Goal: Information Seeking & Learning: Check status

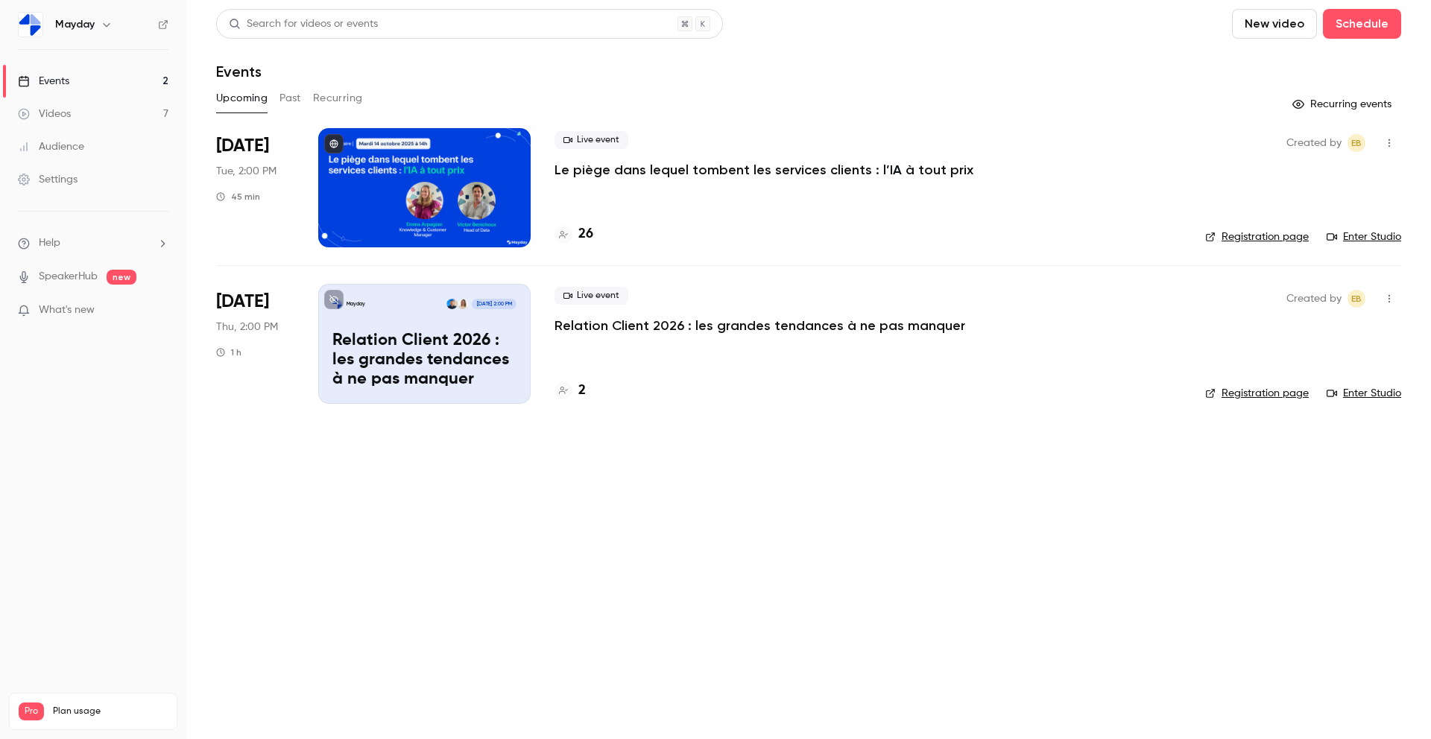
click at [294, 100] on button "Past" at bounding box center [290, 98] width 22 height 24
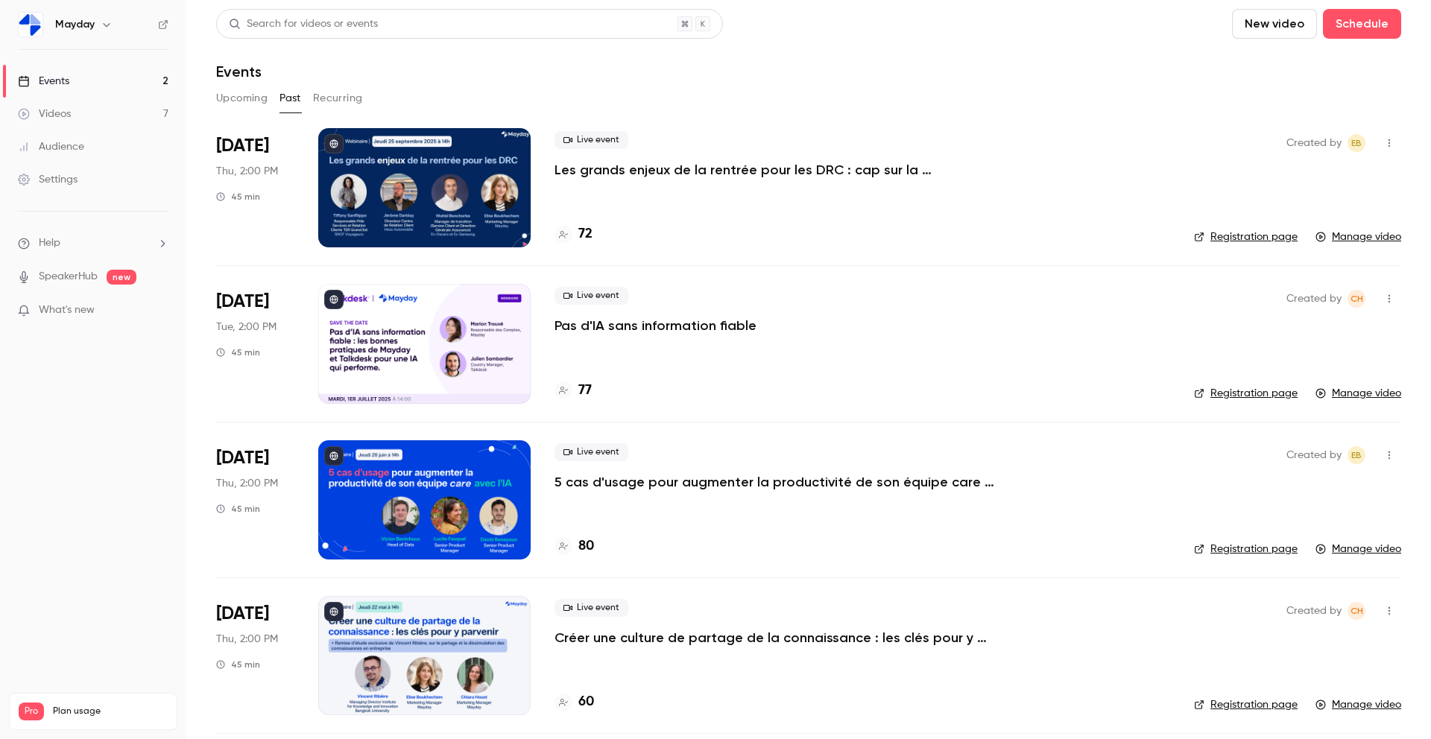
click at [641, 168] on p "Les grands enjeux de la rentrée pour les DRC : cap sur la performance" at bounding box center [777, 170] width 447 height 18
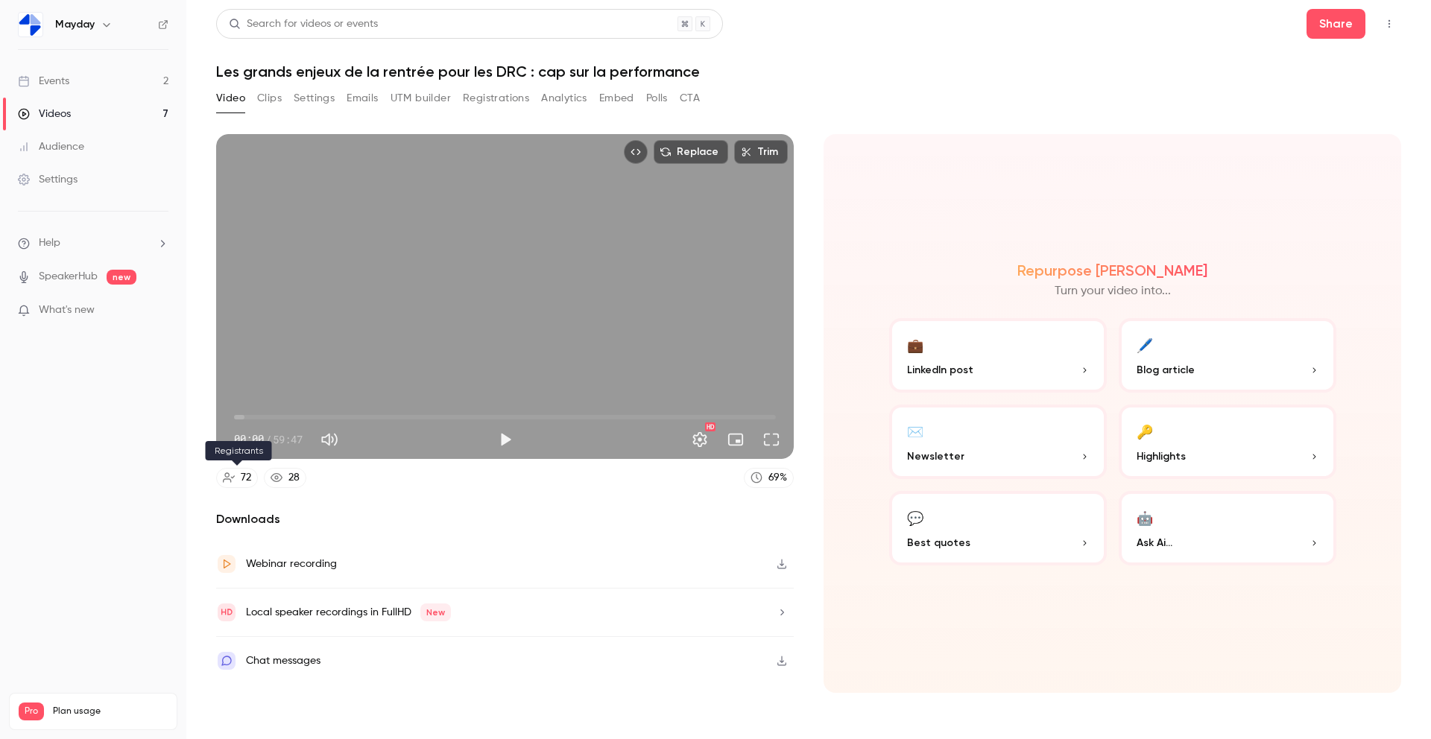
click at [241, 484] on div "72" at bounding box center [246, 478] width 10 height 16
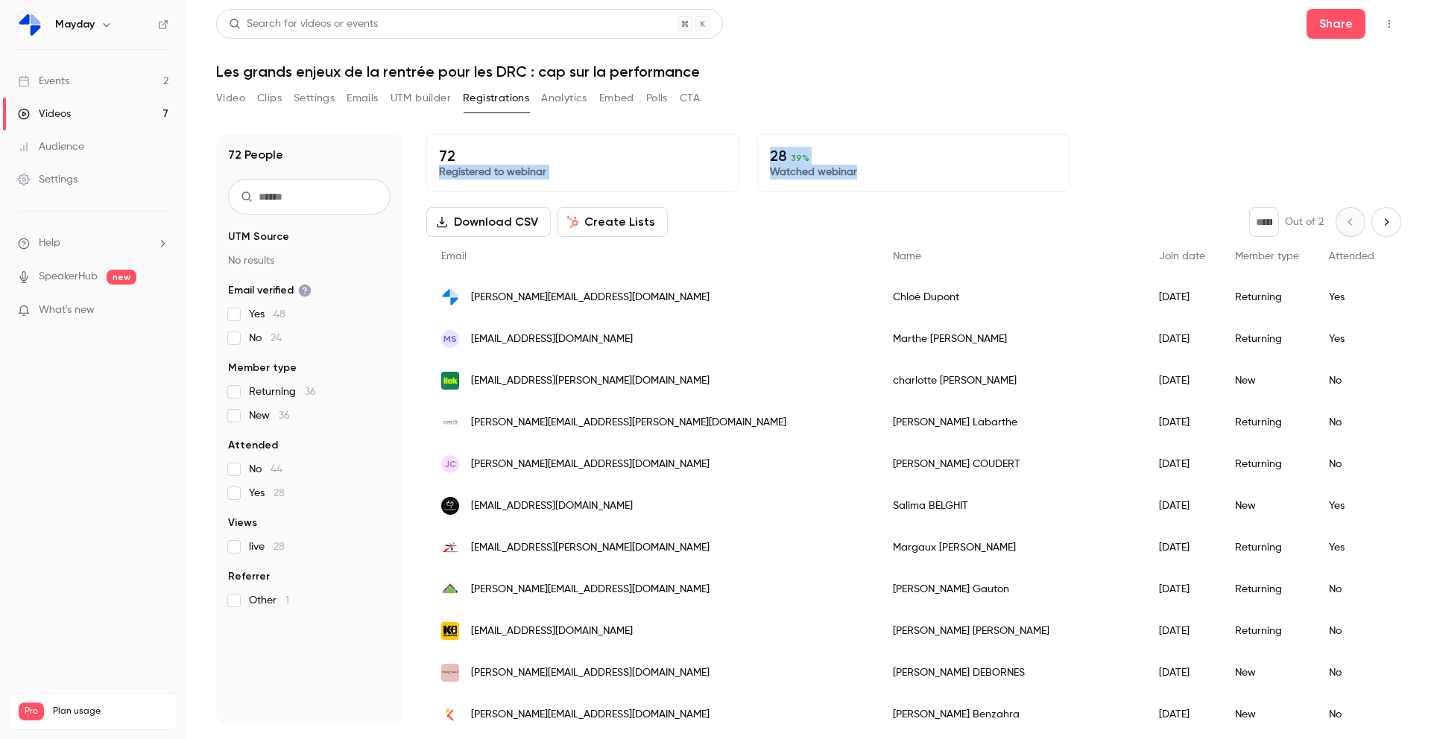
drag, startPoint x: 884, startPoint y: 174, endPoint x: 748, endPoint y: 152, distance: 138.0
click at [748, 152] on div "72 Registered to webinar 28 39 % Watched webinar" at bounding box center [913, 163] width 975 height 58
copy div "28 39 % Watched webinar"
click at [804, 164] on p "28 39 %" at bounding box center [914, 156] width 288 height 18
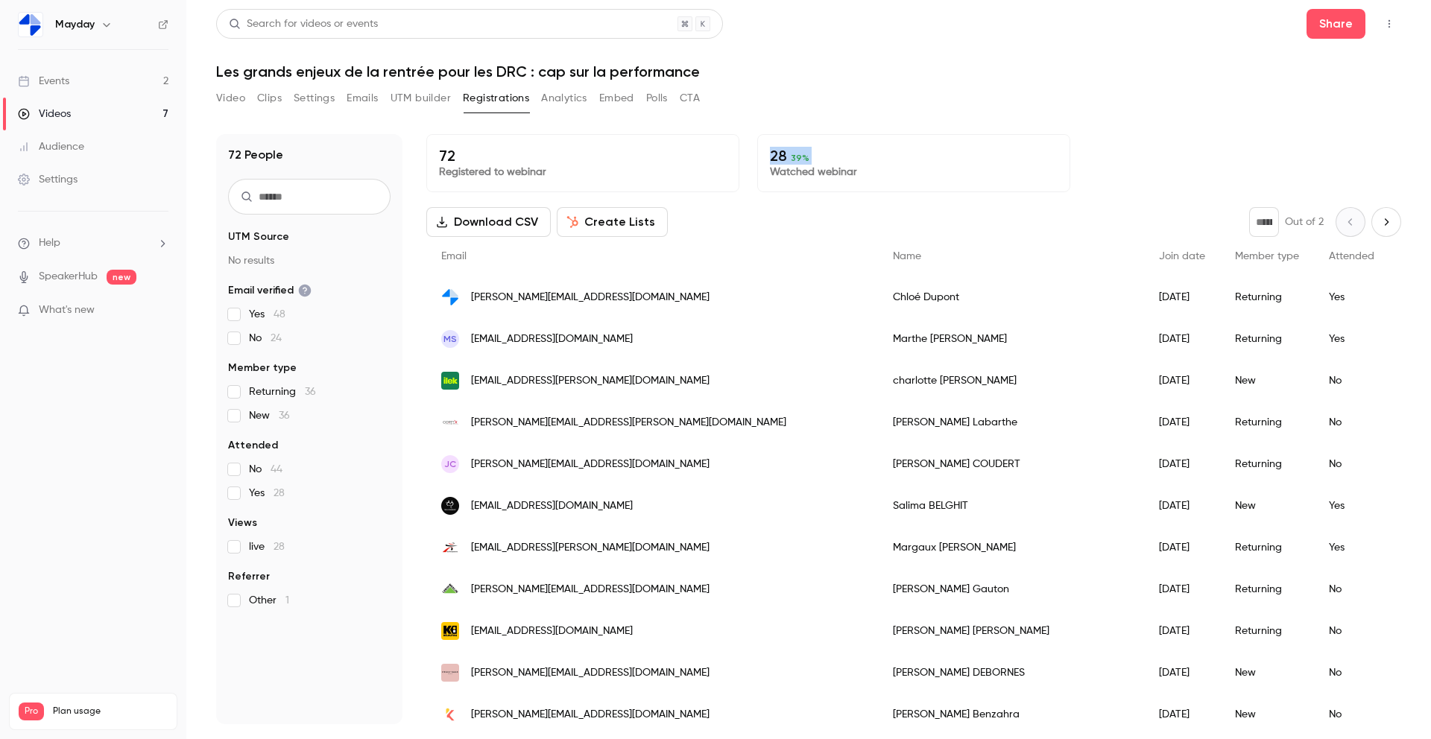
click at [804, 164] on p "28 39 %" at bounding box center [914, 156] width 288 height 18
click at [250, 492] on span "Yes 28" at bounding box center [267, 493] width 36 height 15
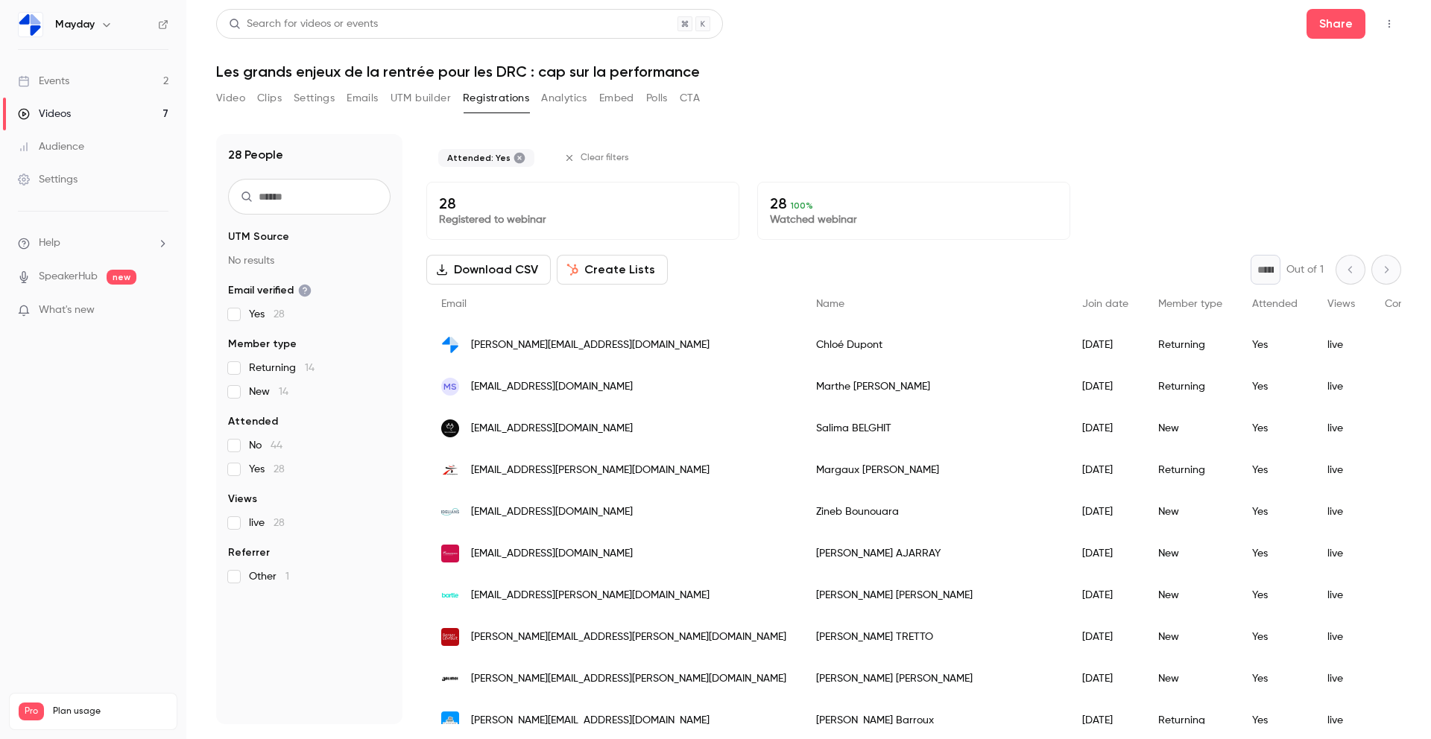
click at [244, 470] on label "Yes 28" at bounding box center [309, 469] width 162 height 15
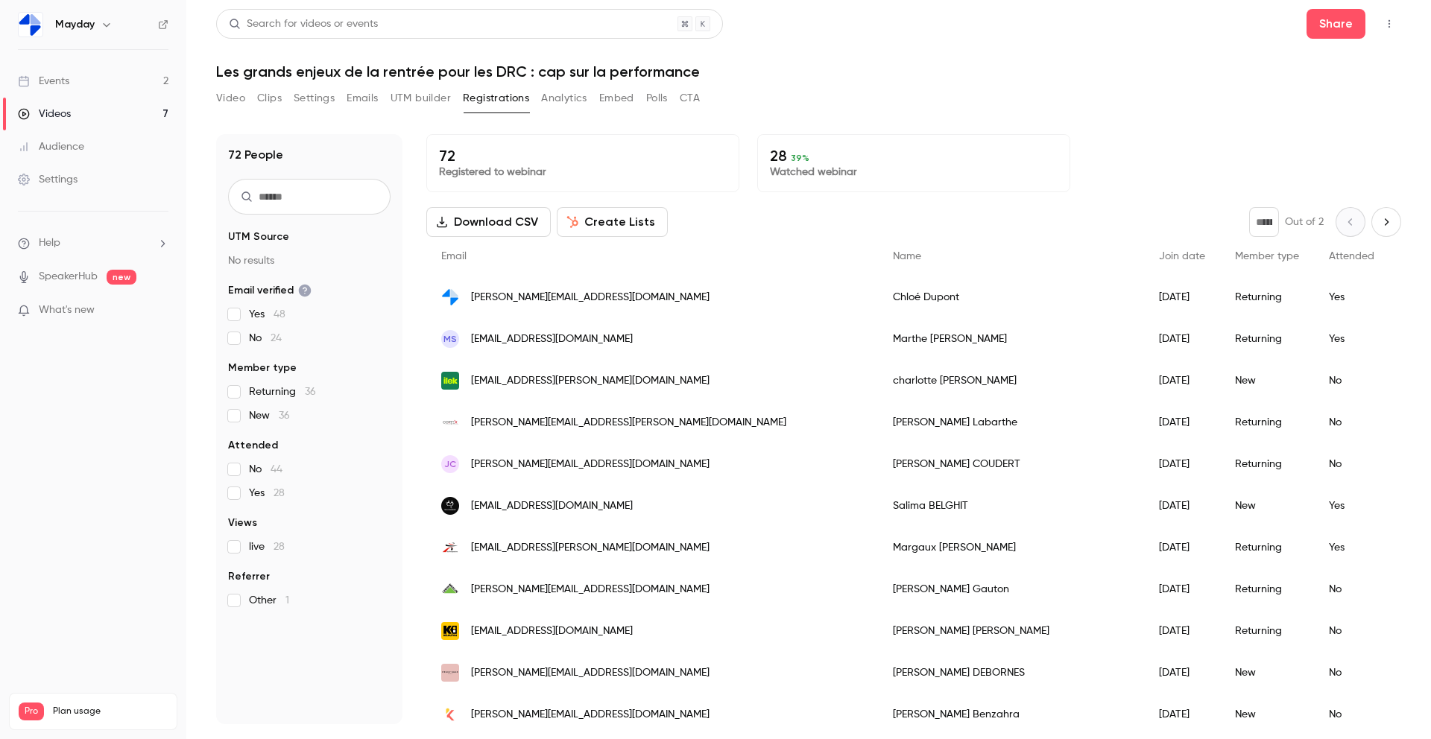
click at [262, 420] on span "New 36" at bounding box center [269, 415] width 41 height 15
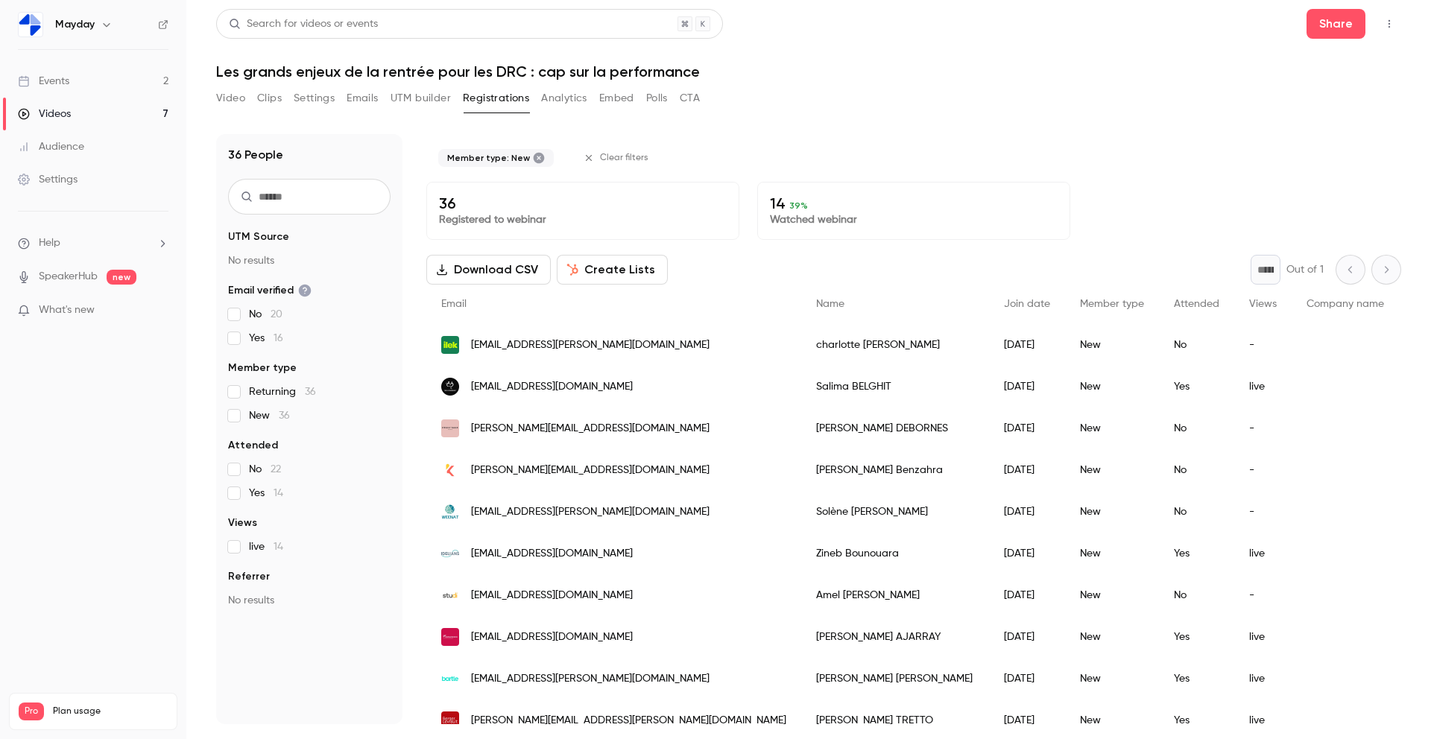
click at [262, 408] on span "New 36" at bounding box center [269, 415] width 41 height 15
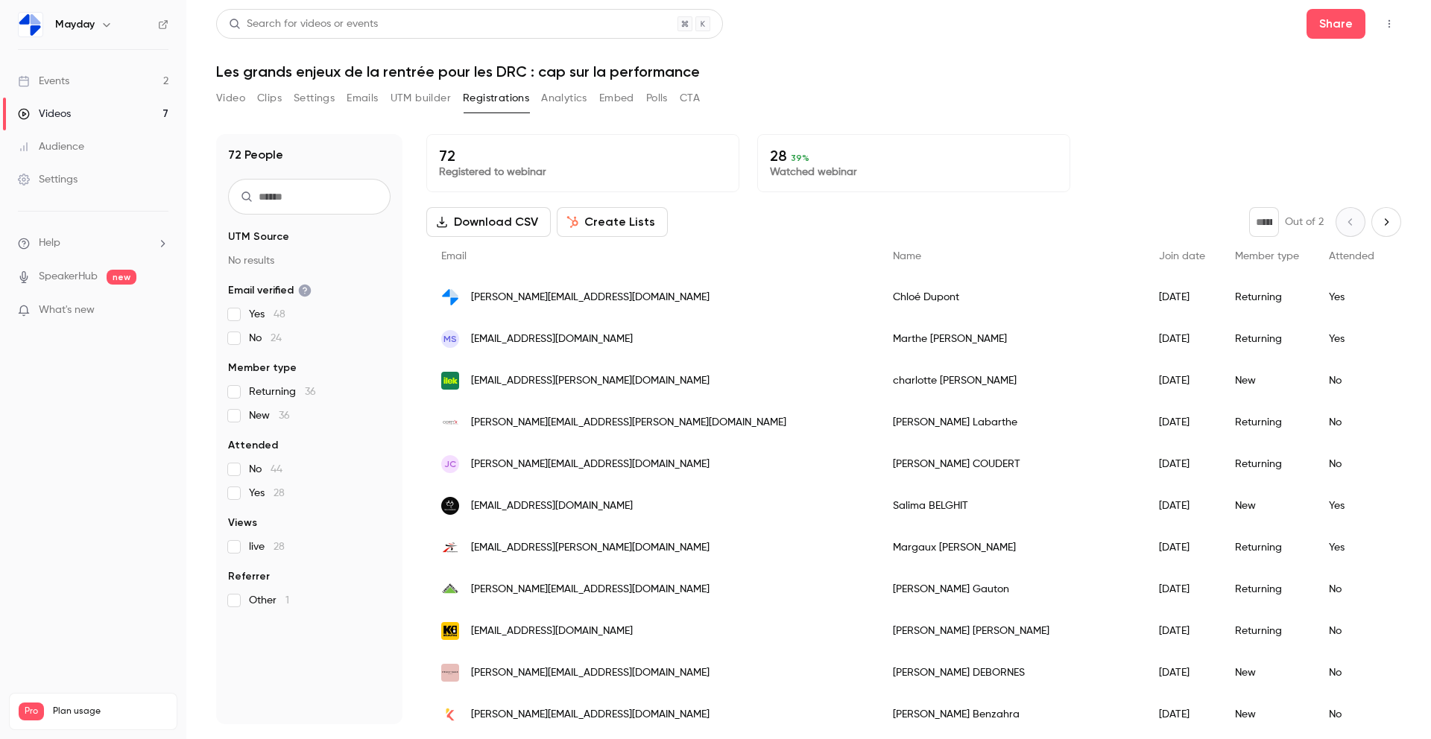
click at [371, 96] on button "Emails" at bounding box center [361, 98] width 31 height 24
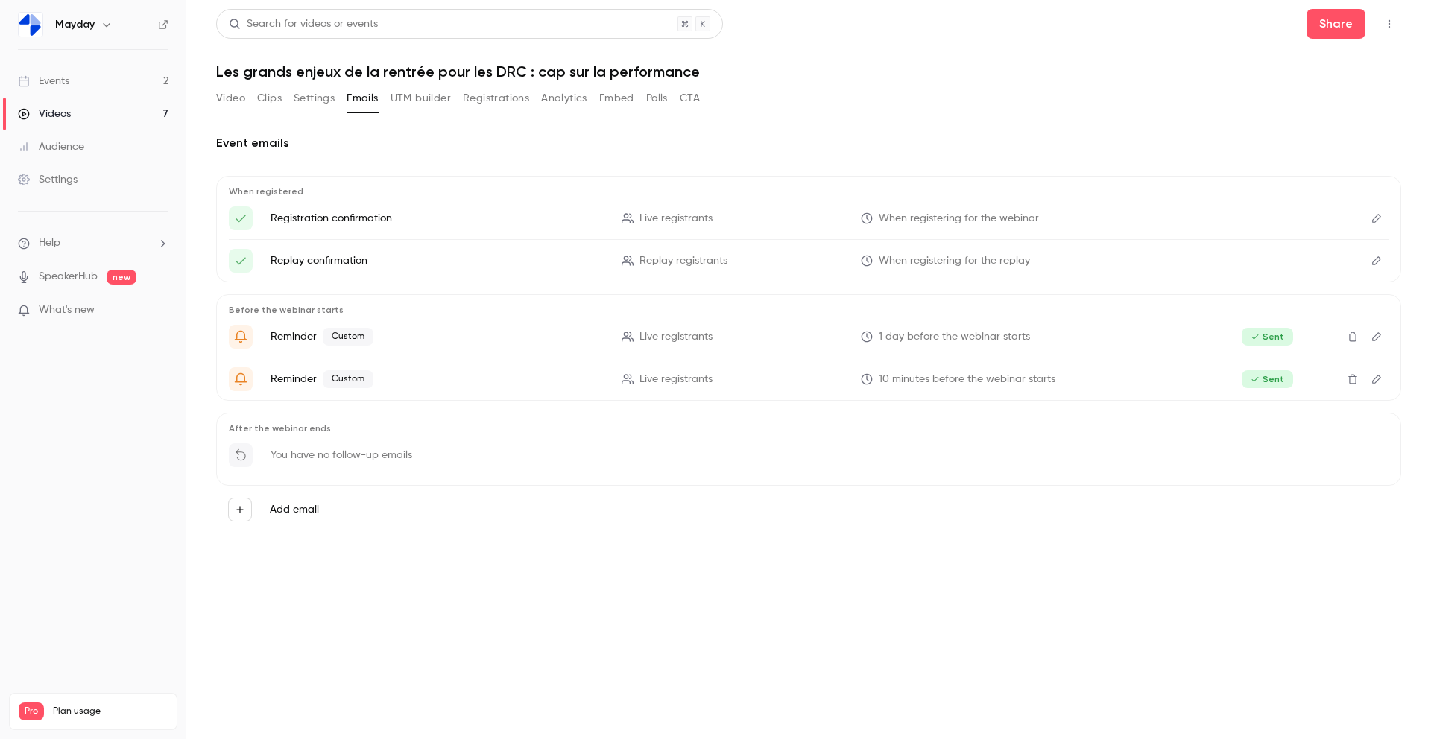
click at [414, 108] on button "UTM builder" at bounding box center [420, 98] width 60 height 24
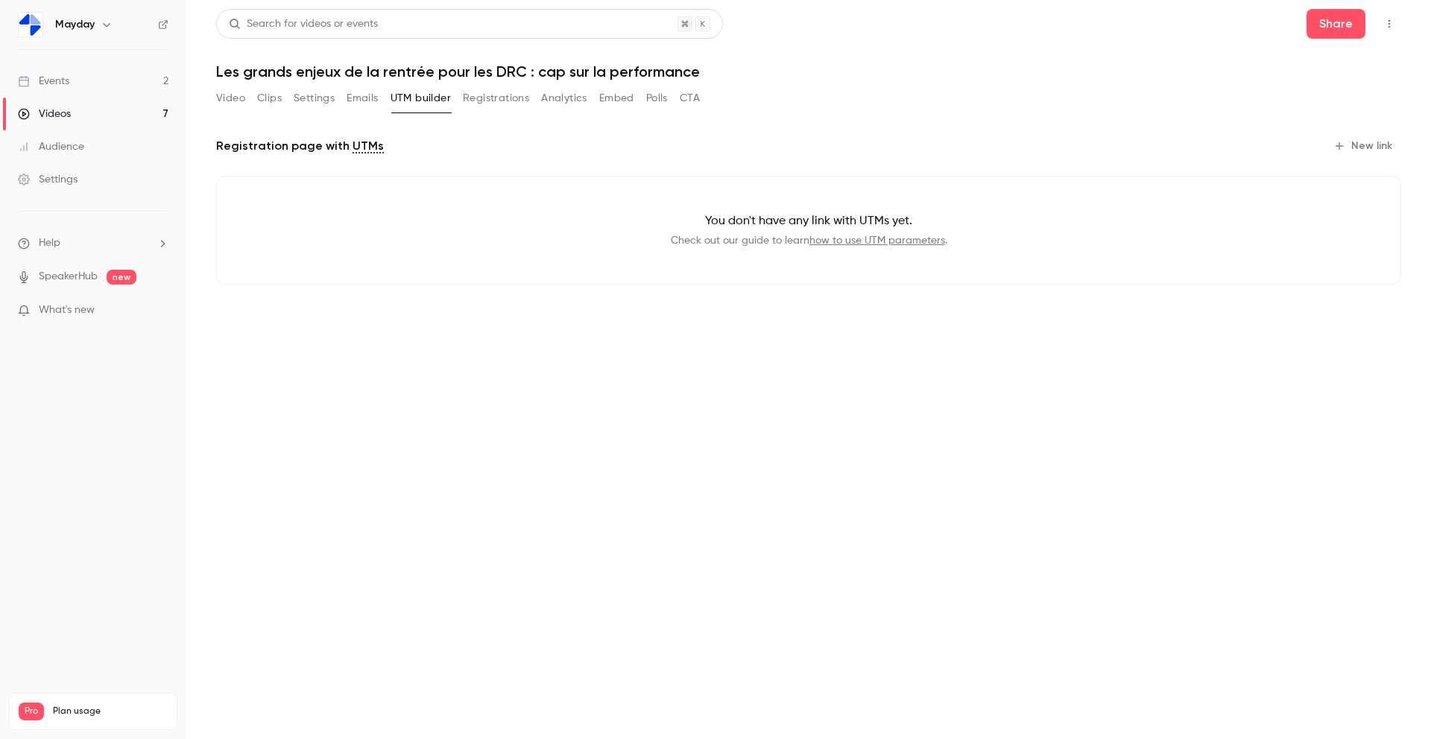
click at [356, 101] on button "Emails" at bounding box center [361, 98] width 31 height 24
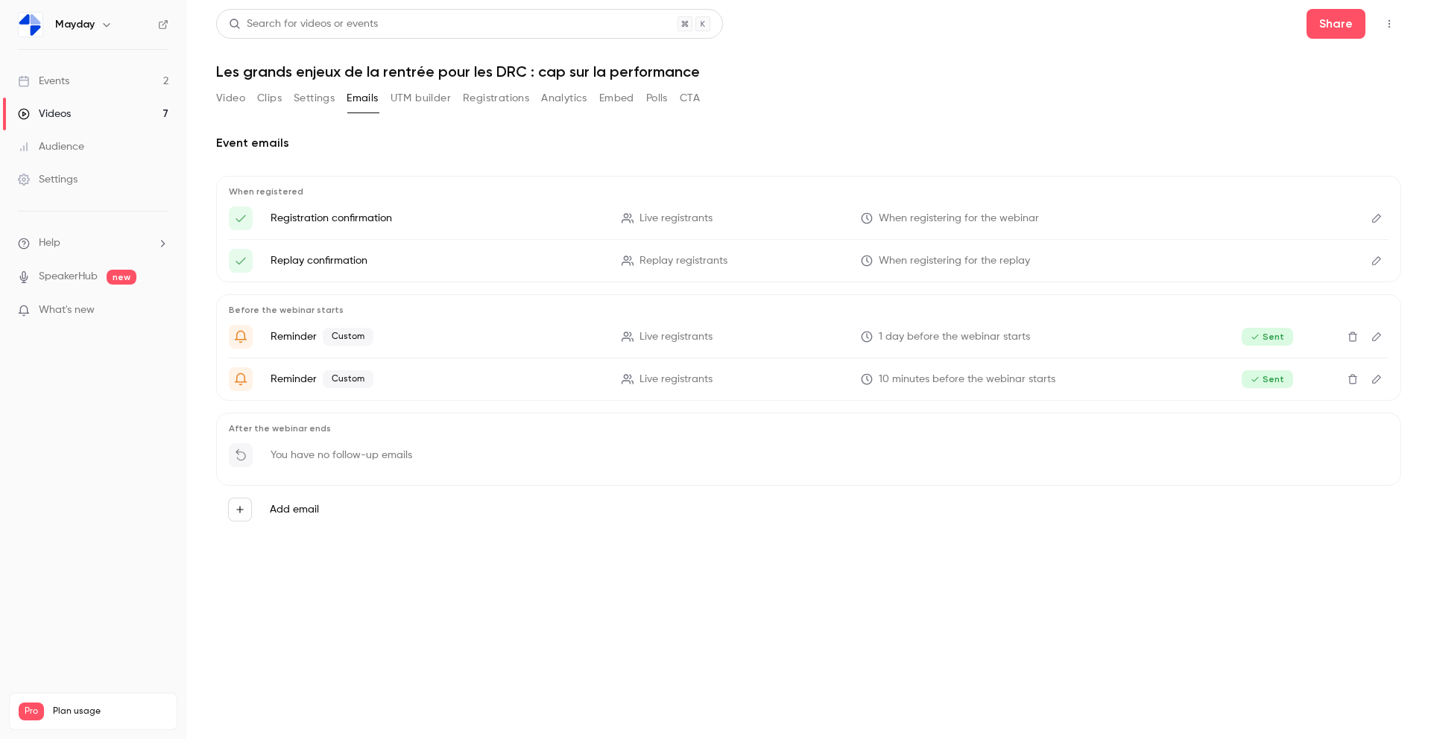
click at [483, 106] on button "Registrations" at bounding box center [496, 98] width 66 height 24
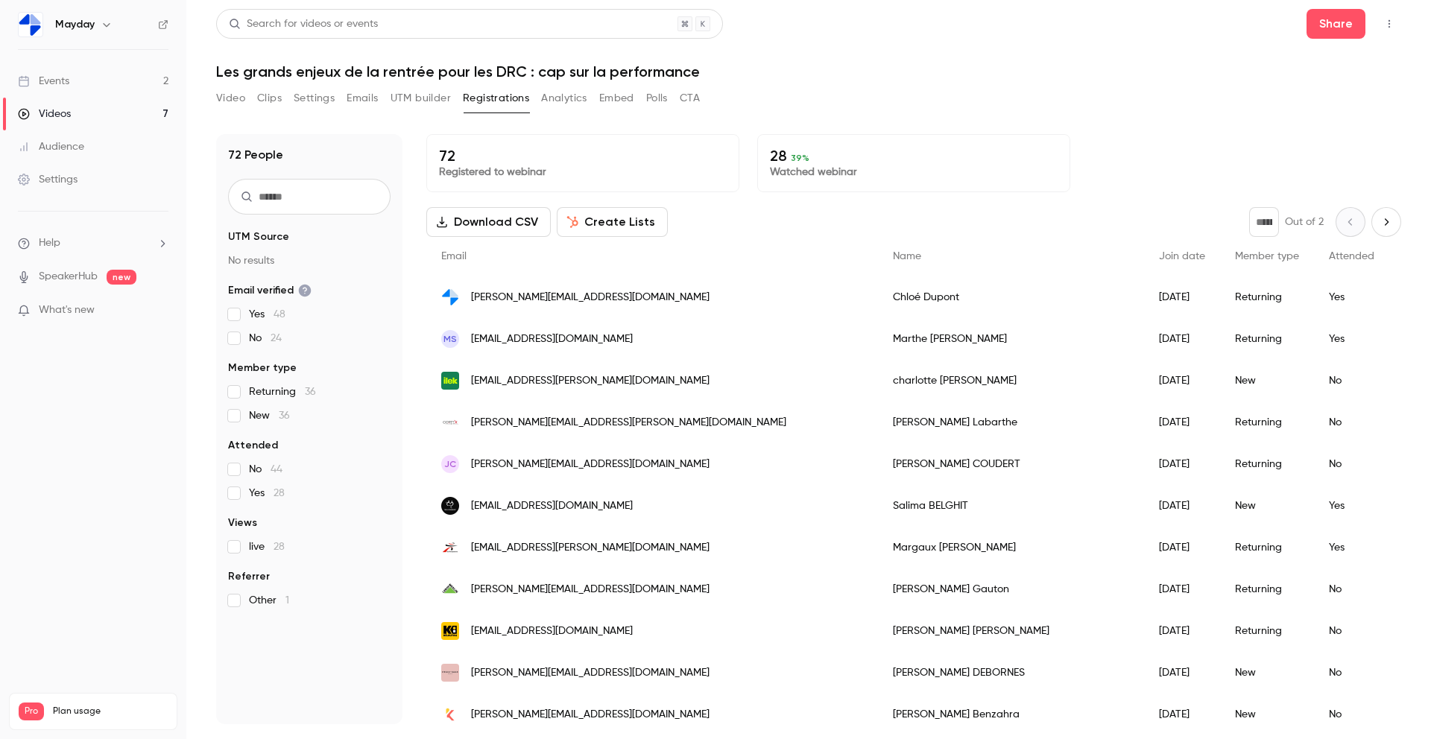
click at [359, 96] on button "Emails" at bounding box center [361, 98] width 31 height 24
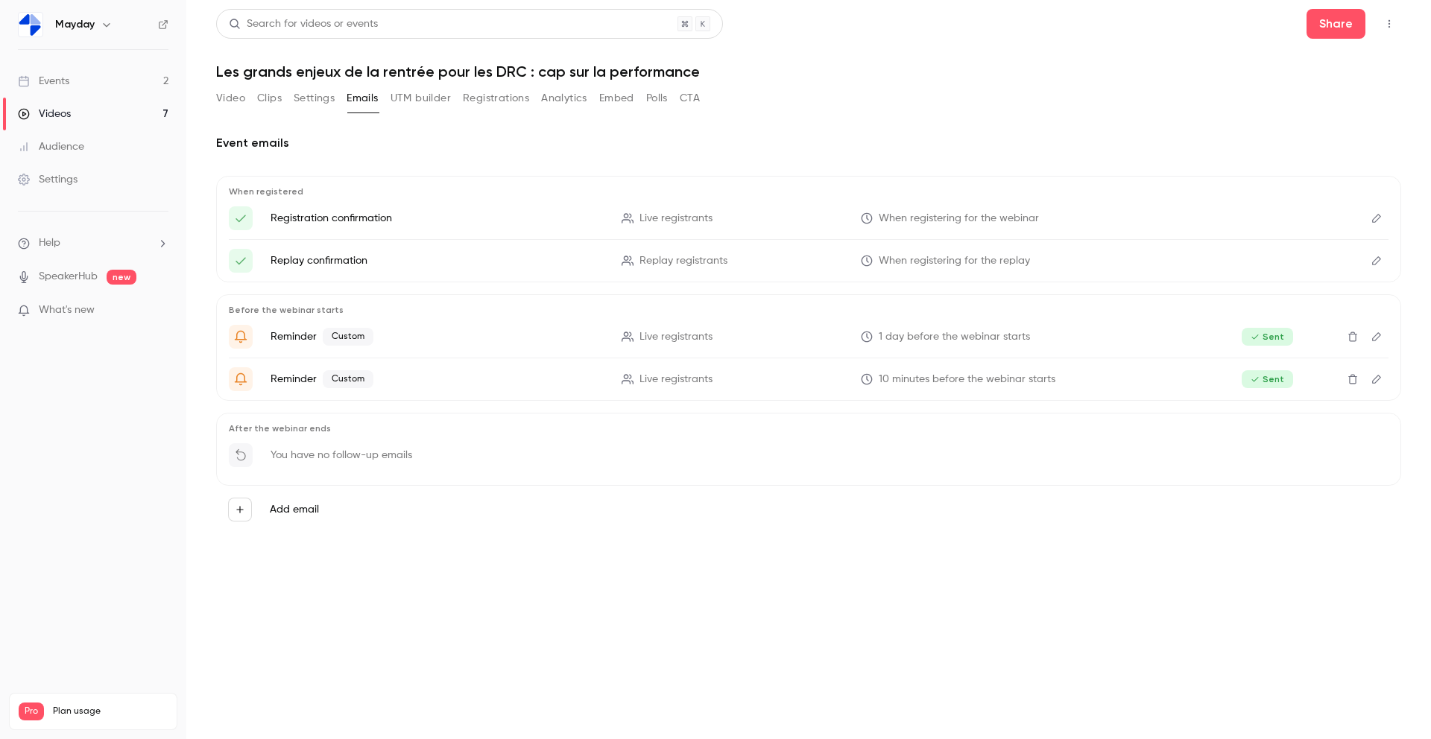
click at [221, 92] on button "Video" at bounding box center [230, 98] width 29 height 24
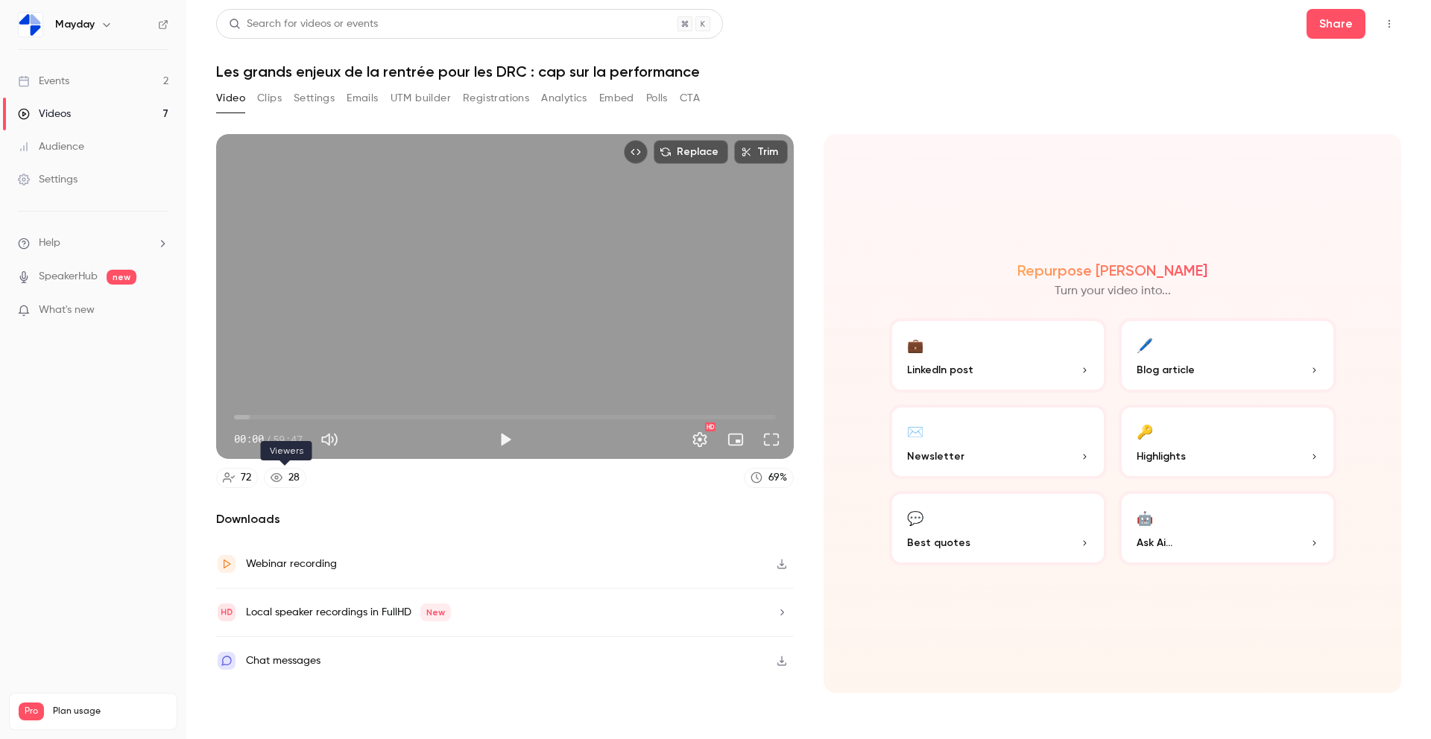
click at [276, 469] on link "28" at bounding box center [285, 478] width 42 height 20
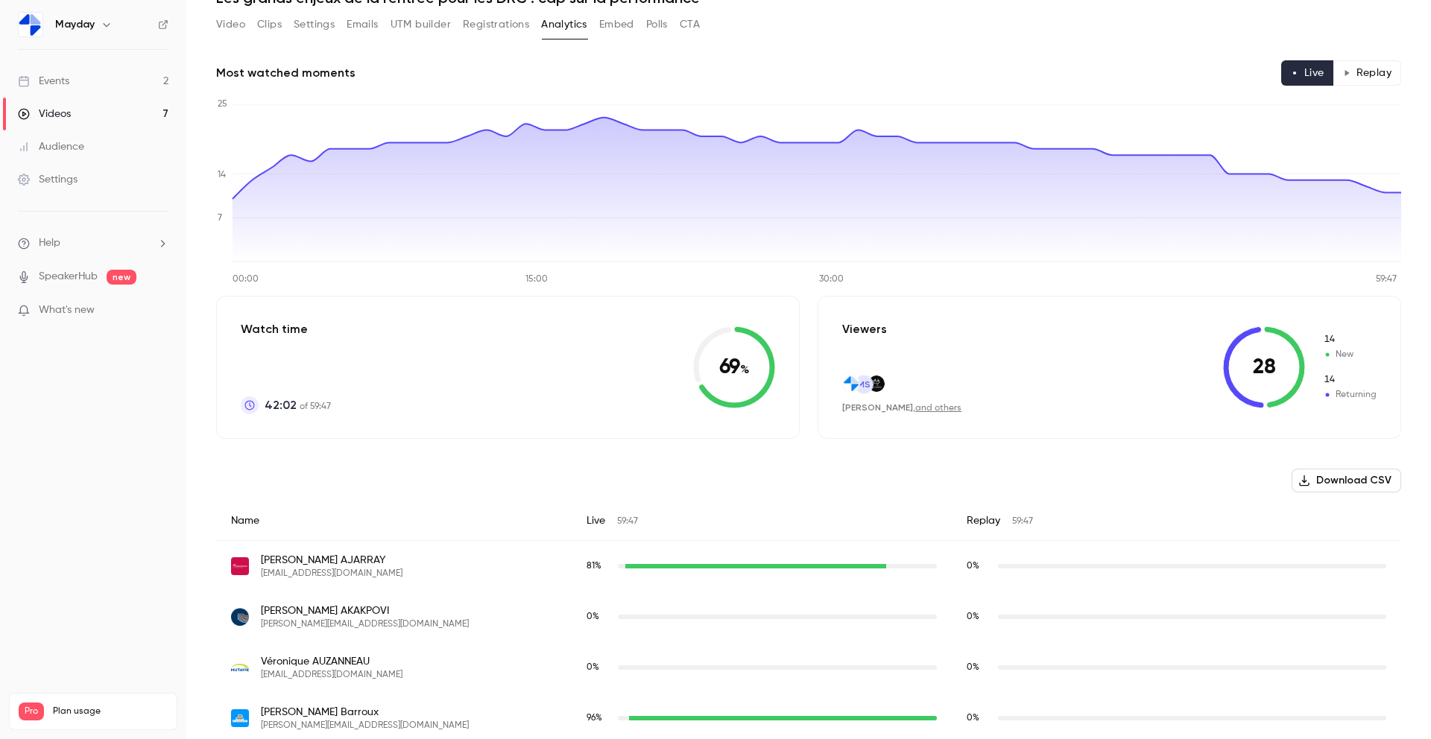
scroll to position [83, 0]
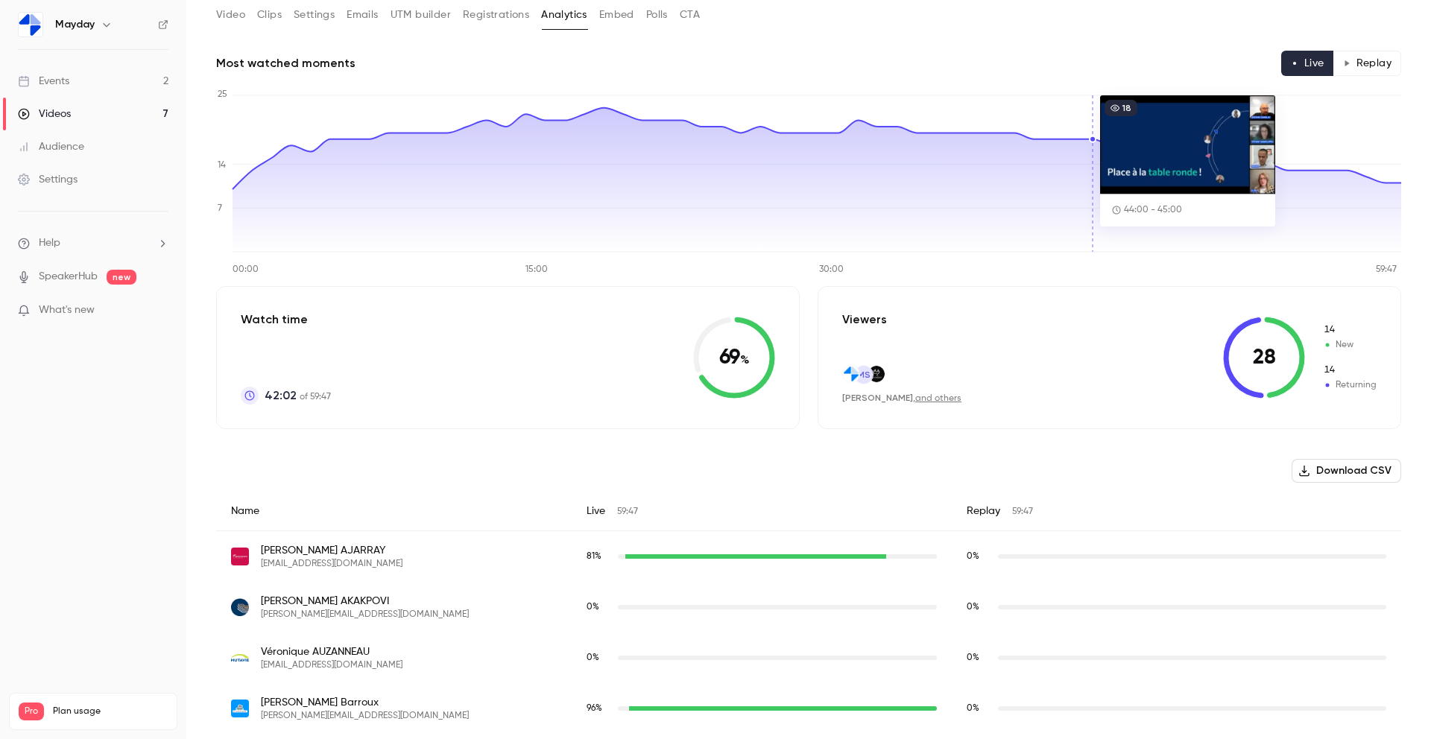
click at [290, 319] on p "Watch time" at bounding box center [286, 320] width 90 height 18
drag, startPoint x: 290, startPoint y: 319, endPoint x: 739, endPoint y: 368, distance: 452.0
click at [739, 368] on div "Watch time 42:02 of 59:47 69 %" at bounding box center [507, 357] width 583 height 143
copy div "time 42:02 of 59:47 69 % Viewers"
